Goal: Check status: Check status

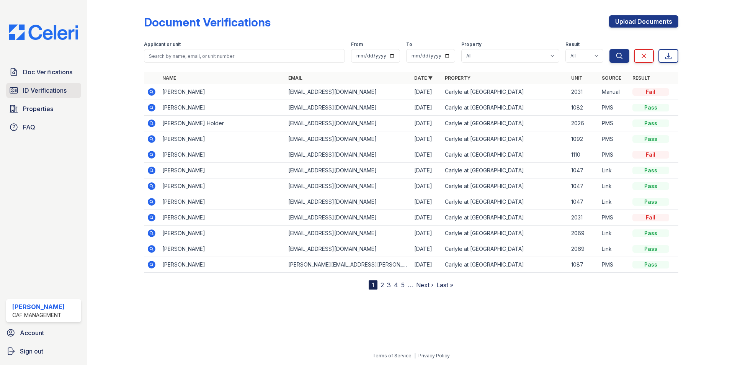
click at [41, 90] on span "ID Verifications" at bounding box center [45, 90] width 44 height 9
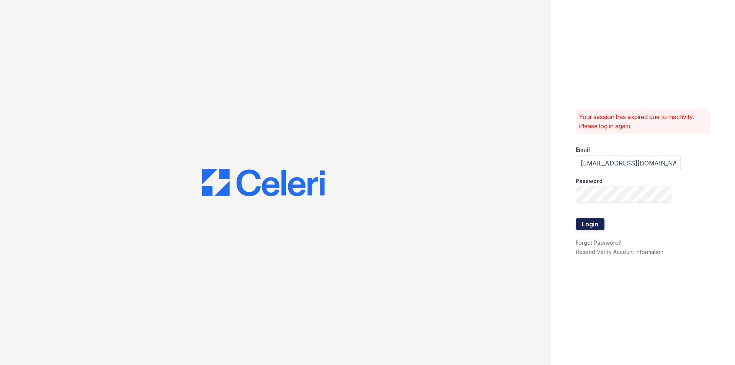
click at [586, 226] on button "Login" at bounding box center [589, 224] width 29 height 12
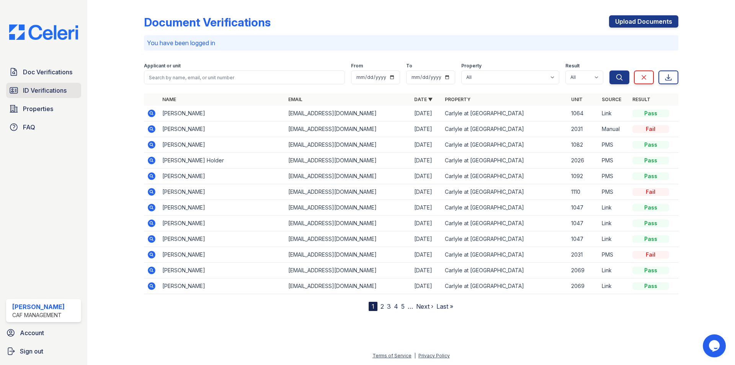
click at [43, 92] on span "ID Verifications" at bounding box center [45, 90] width 44 height 9
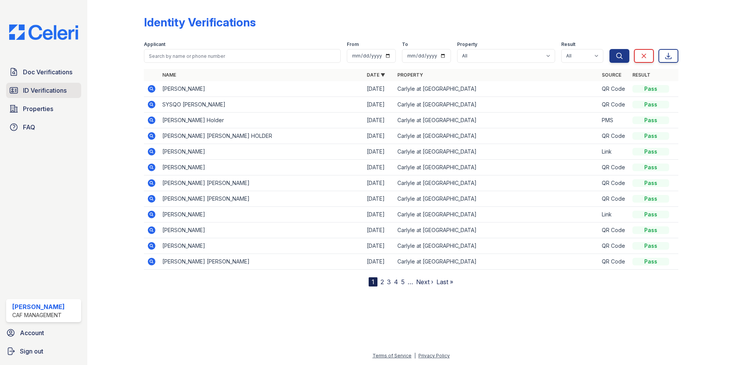
click at [51, 84] on link "ID Verifications" at bounding box center [43, 90] width 75 height 15
click at [52, 74] on span "Doc Verifications" at bounding box center [47, 71] width 49 height 9
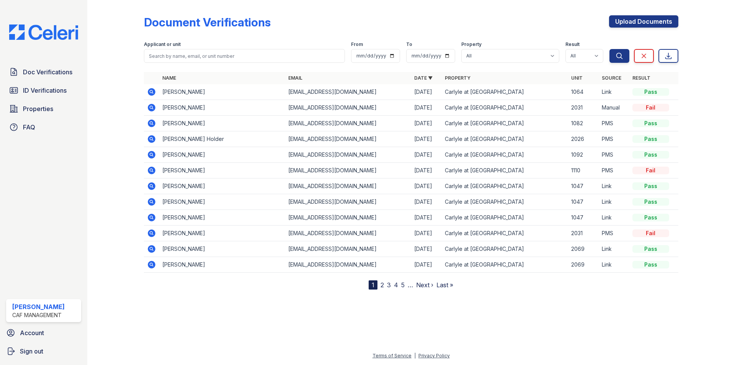
click at [153, 91] on icon at bounding box center [152, 92] width 8 height 8
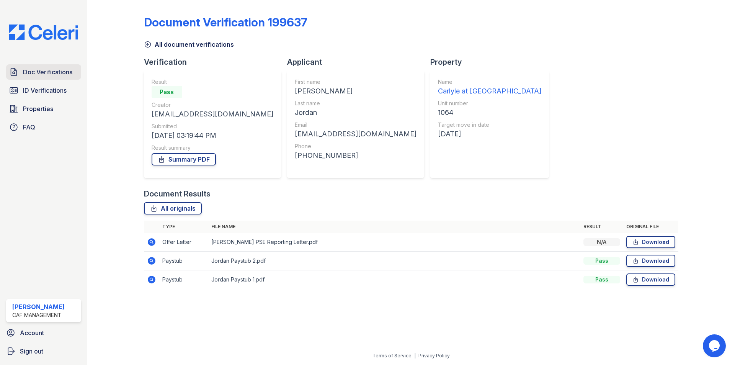
click at [43, 76] on span "Doc Verifications" at bounding box center [47, 71] width 49 height 9
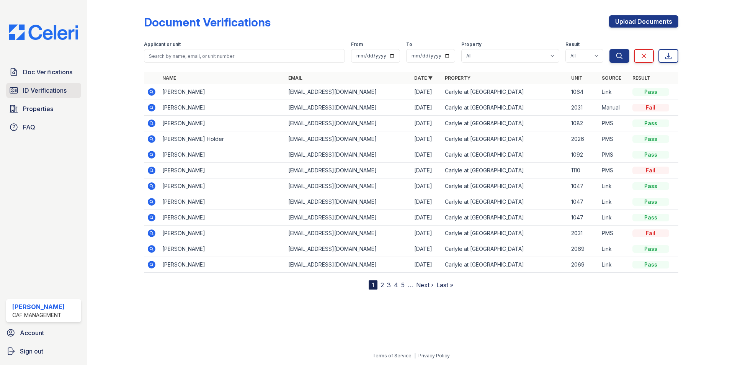
click at [42, 90] on span "ID Verifications" at bounding box center [45, 90] width 44 height 9
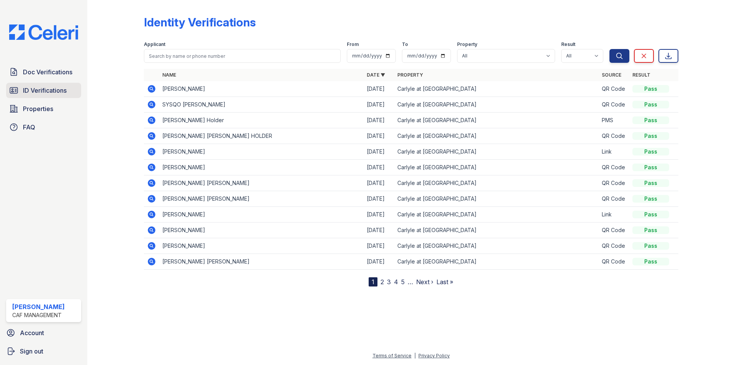
click at [43, 90] on span "ID Verifications" at bounding box center [45, 90] width 44 height 9
click at [40, 92] on span "ID Verifications" at bounding box center [45, 90] width 44 height 9
click at [43, 93] on span "ID Verifications" at bounding box center [45, 90] width 44 height 9
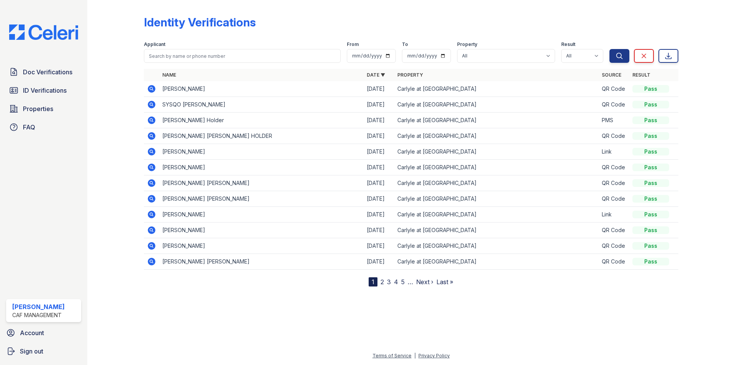
click at [43, 93] on span "ID Verifications" at bounding box center [45, 90] width 44 height 9
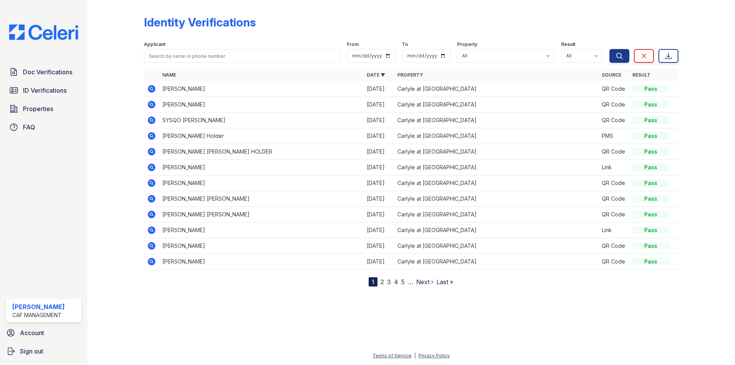
click at [43, 93] on span "ID Verifications" at bounding box center [45, 90] width 44 height 9
